Goal: Task Accomplishment & Management: Manage account settings

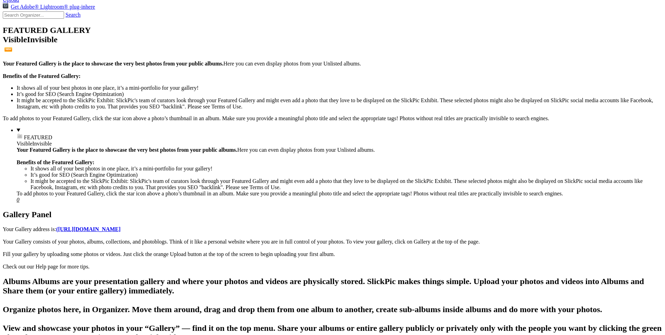
scroll to position [177, 0]
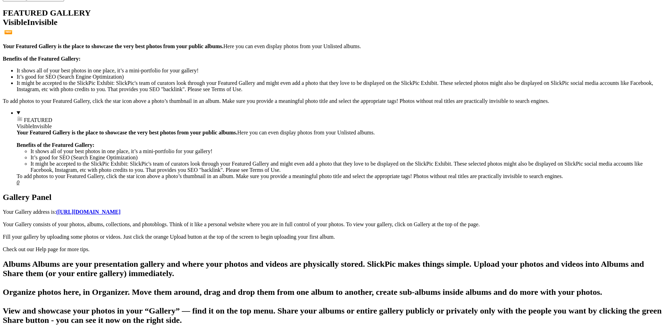
scroll to position [0, 0]
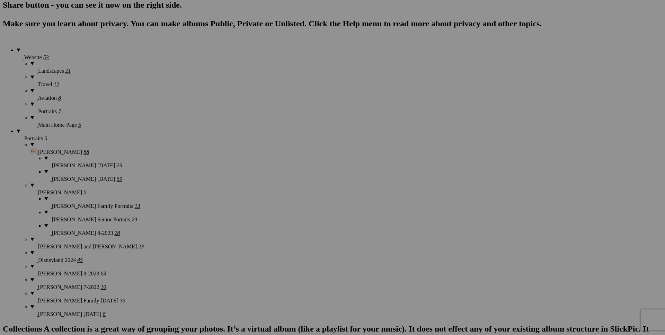
scroll to position [489, 0]
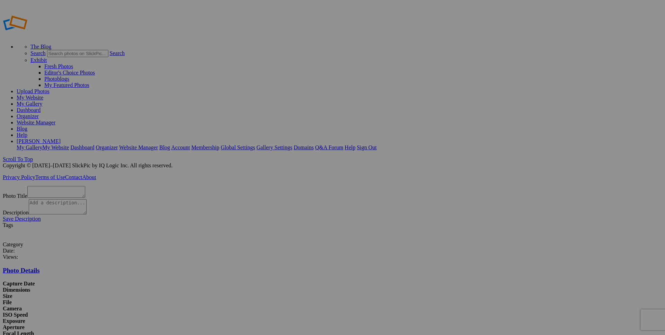
scroll to position [14, 0]
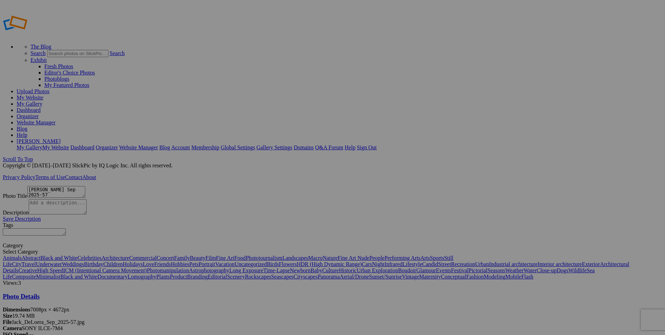
scroll to position [13, 0]
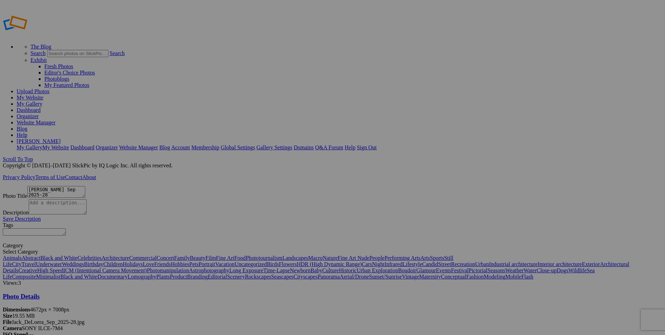
scroll to position [13, 0]
type textarea "[PERSON_NAME] Sep 2025-21"
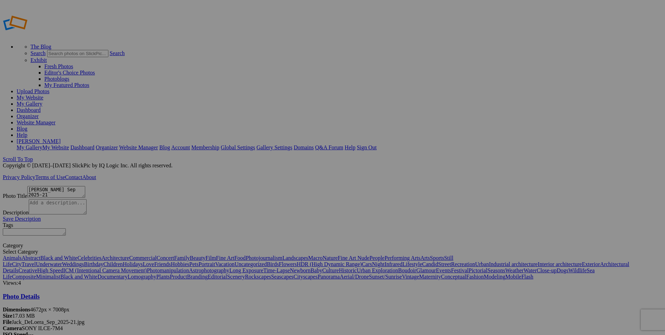
scroll to position [13, 0]
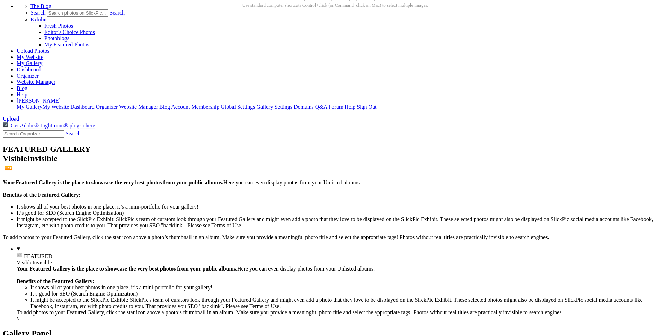
scroll to position [35, 0]
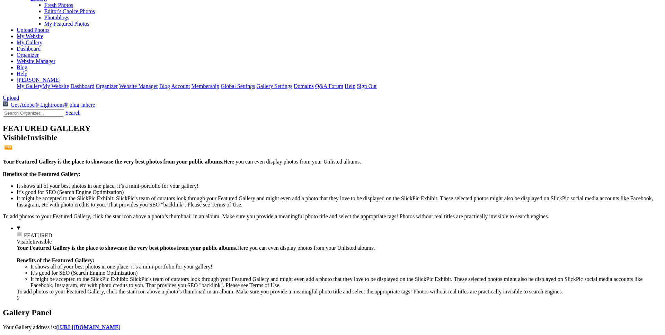
scroll to position [0, 0]
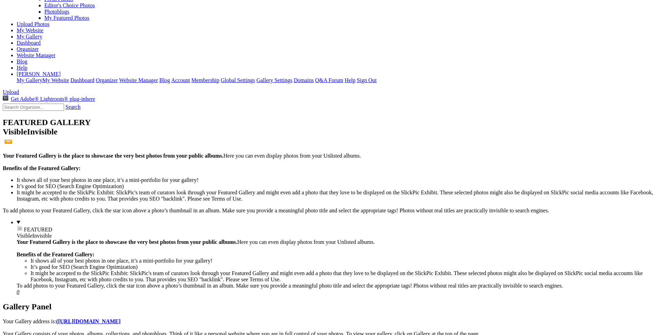
scroll to position [71, 0]
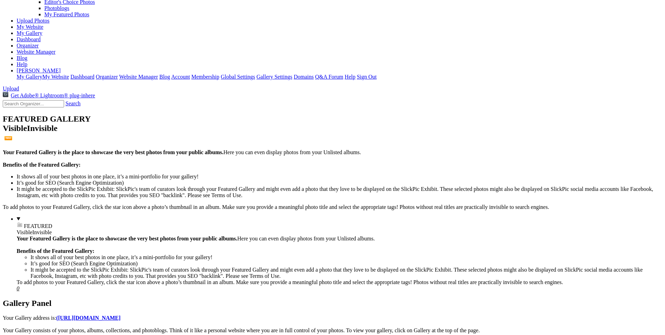
checkbox input "true"
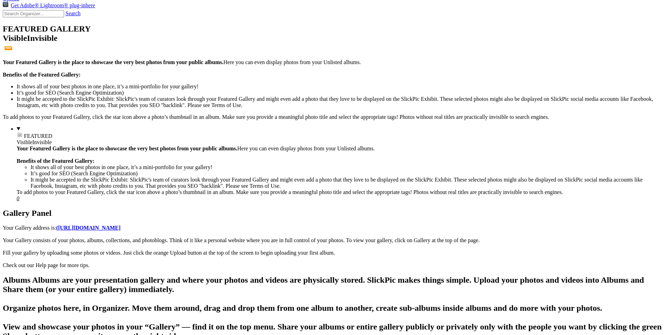
scroll to position [212, 0]
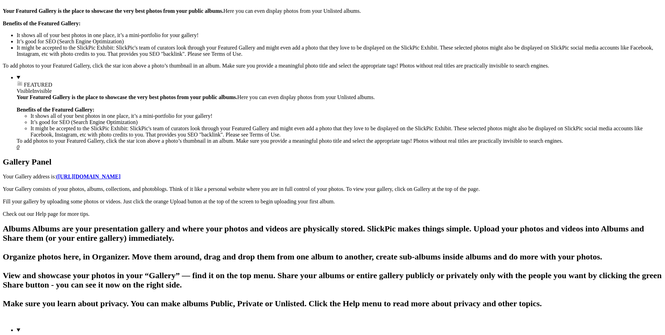
checkbox input "true"
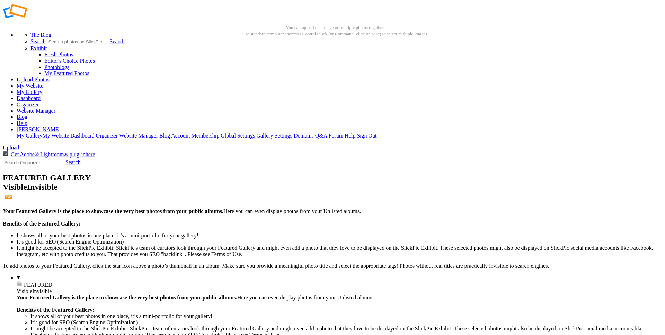
scroll to position [0, 0]
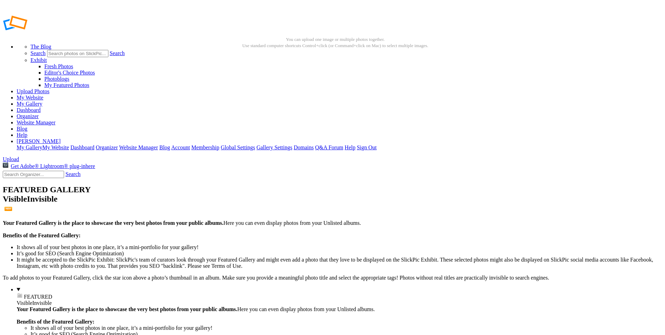
checkbox input "true"
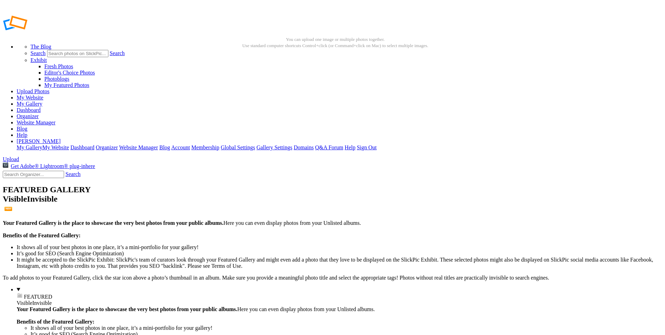
checkbox input "true"
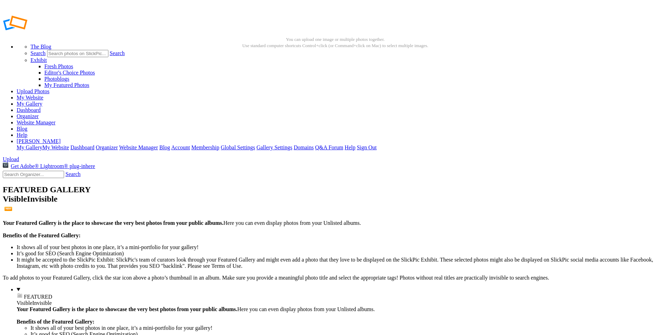
checkbox input "true"
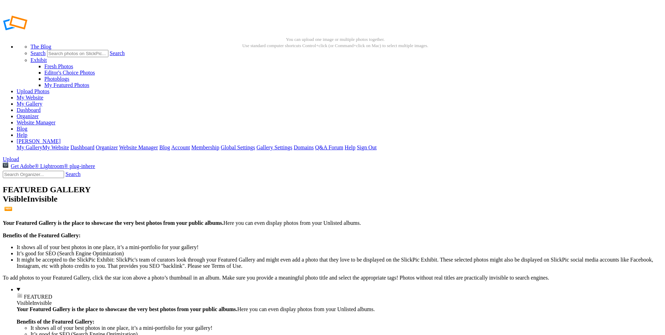
checkbox input "true"
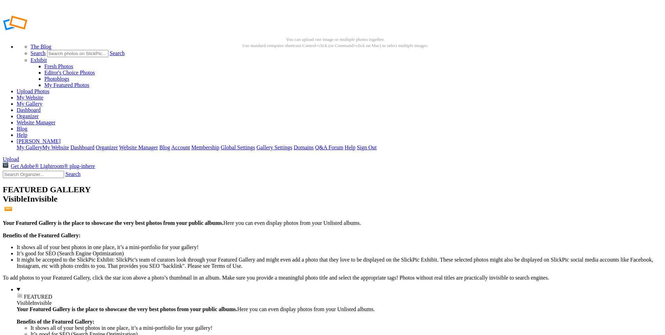
checkbox input "true"
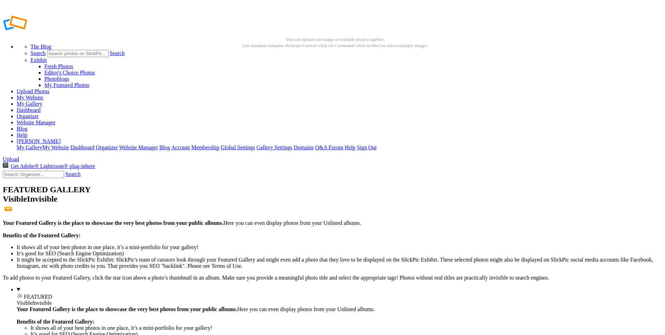
checkbox input "true"
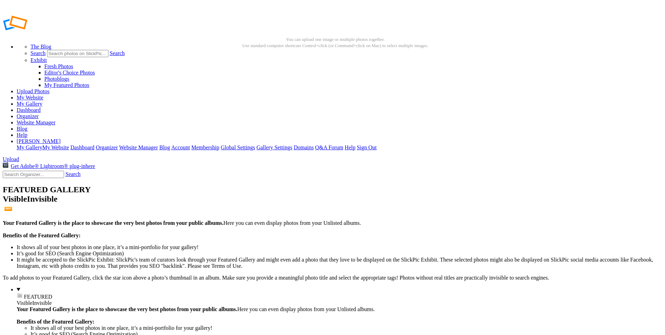
checkbox input "true"
checkbox input "false"
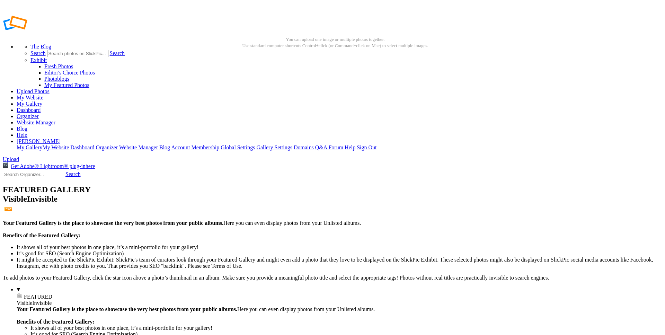
checkbox input "false"
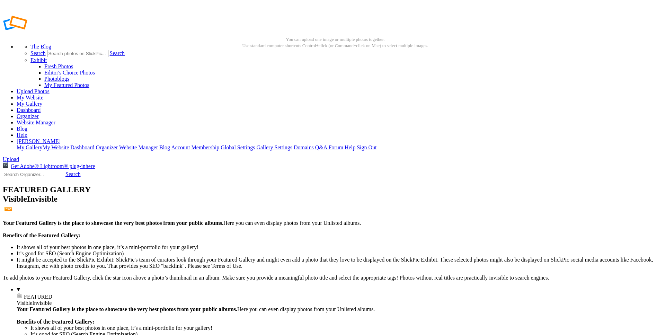
checkbox input "false"
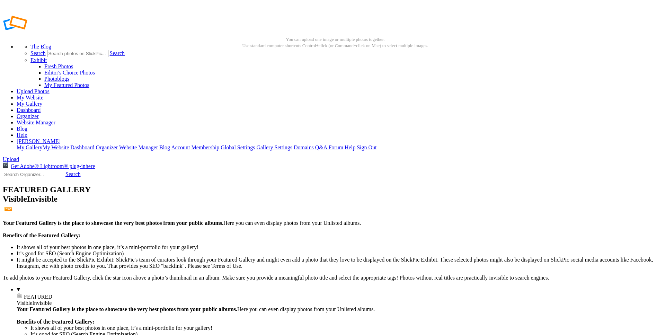
checkbox input "false"
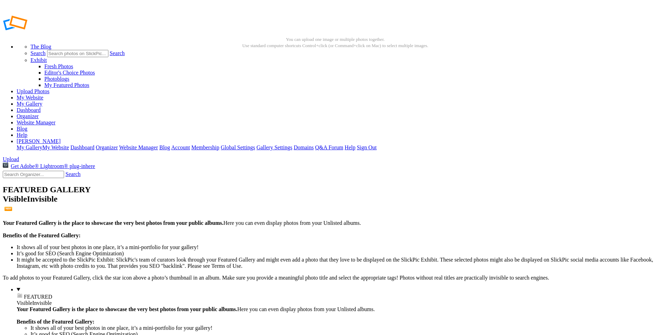
checkbox input "false"
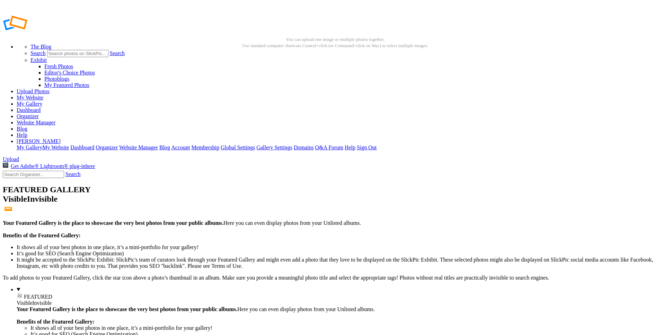
checkbox input "false"
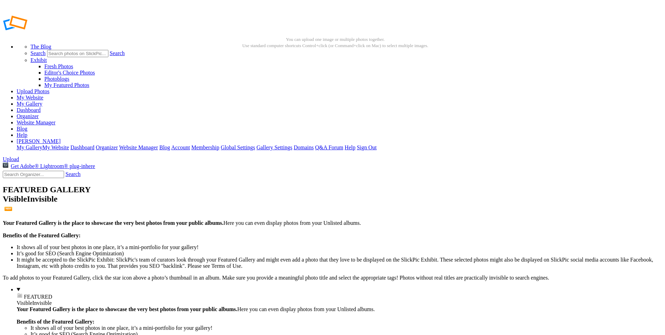
checkbox input "false"
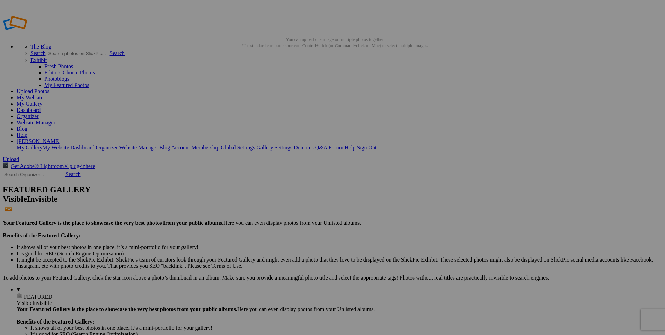
click at [276, 193] on span "Close" at bounding box center [269, 194] width 12 height 6
click at [276, 194] on span "Close" at bounding box center [269, 194] width 12 height 6
